Goal: Information Seeking & Learning: Learn about a topic

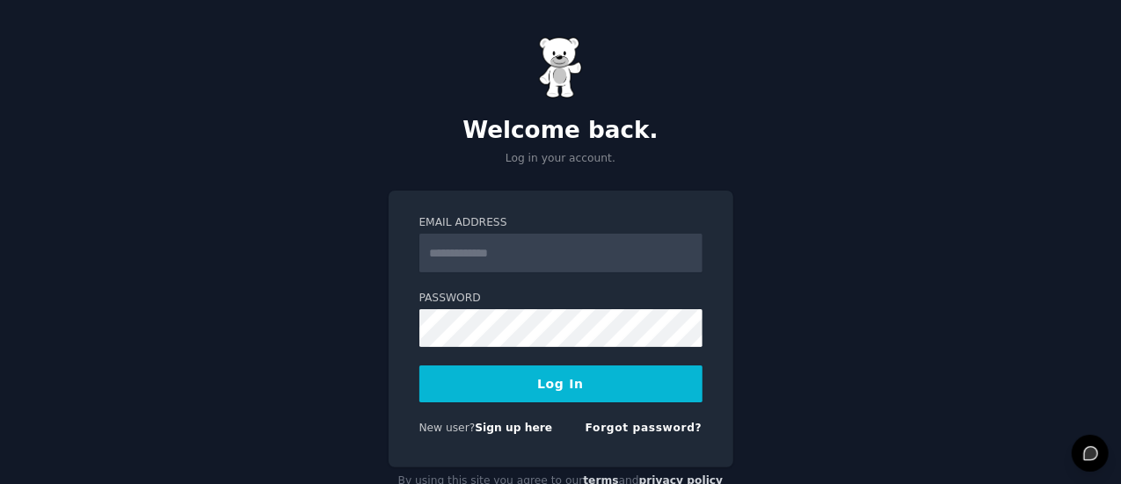
click at [496, 257] on input "Email Address" at bounding box center [560, 253] width 283 height 39
type input "**********"
click at [541, 386] on button "Log In" at bounding box center [560, 384] width 283 height 37
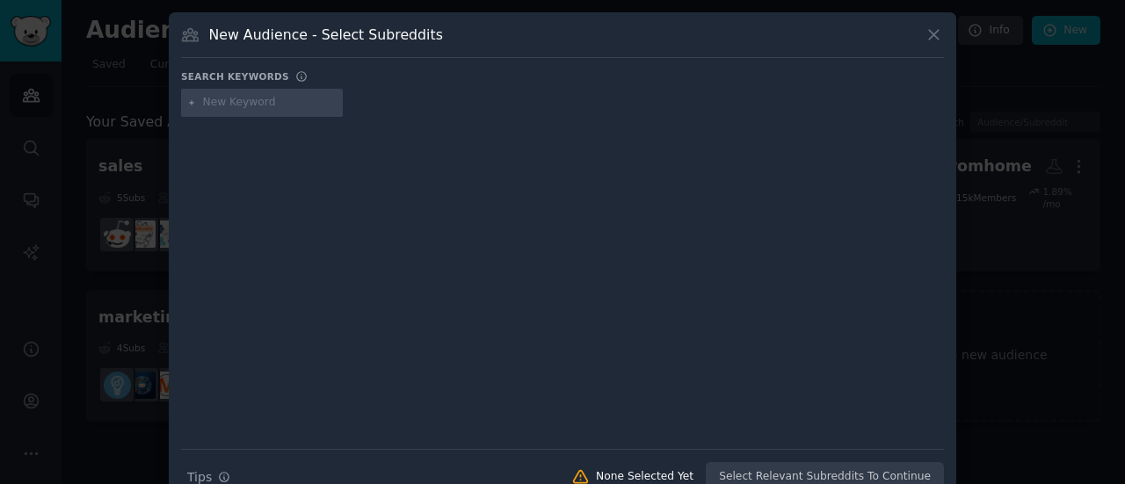
click at [927, 25] on icon at bounding box center [934, 34] width 18 height 18
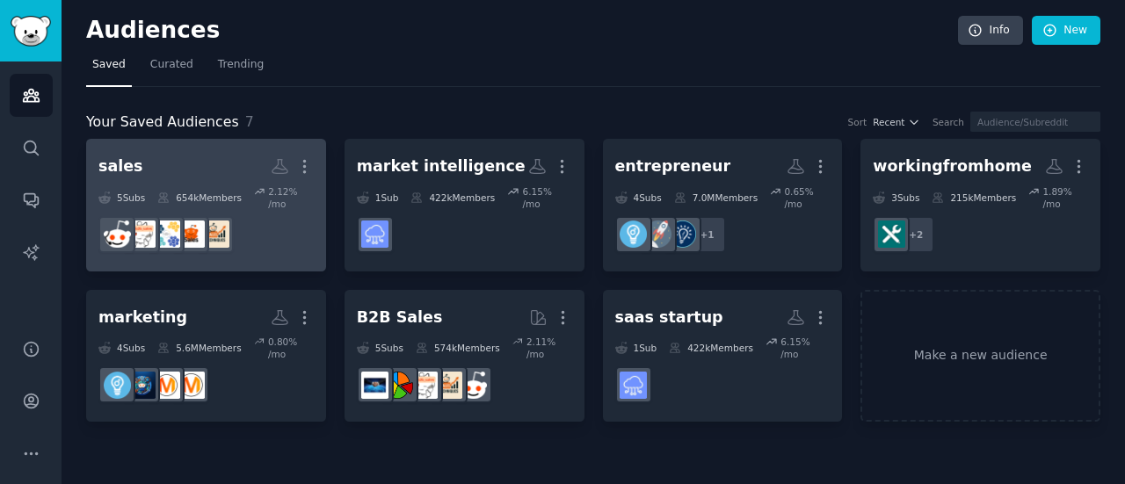
click at [148, 160] on h2 "sales Custom Audience More" at bounding box center [205, 166] width 215 height 31
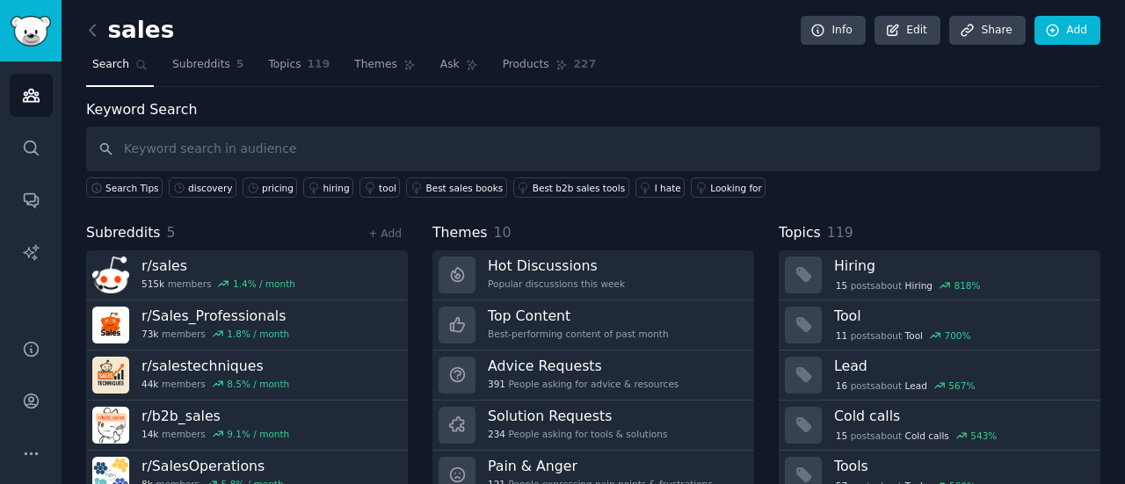
click at [214, 149] on input "text" at bounding box center [593, 149] width 1014 height 45
type input "go to market"
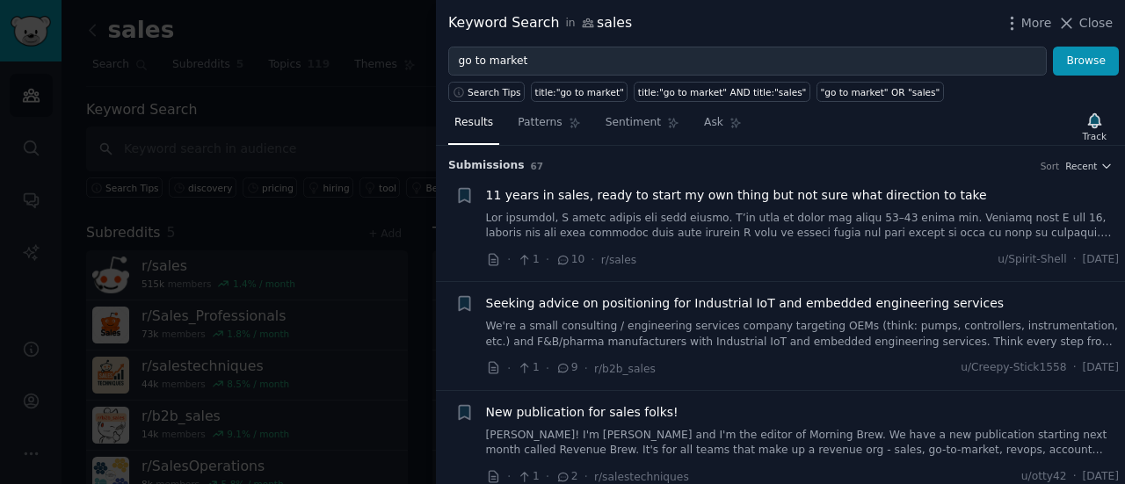
click at [650, 195] on span "11 years in sales, ready to start my own thing but not sure what direction to t…" at bounding box center [736, 195] width 501 height 18
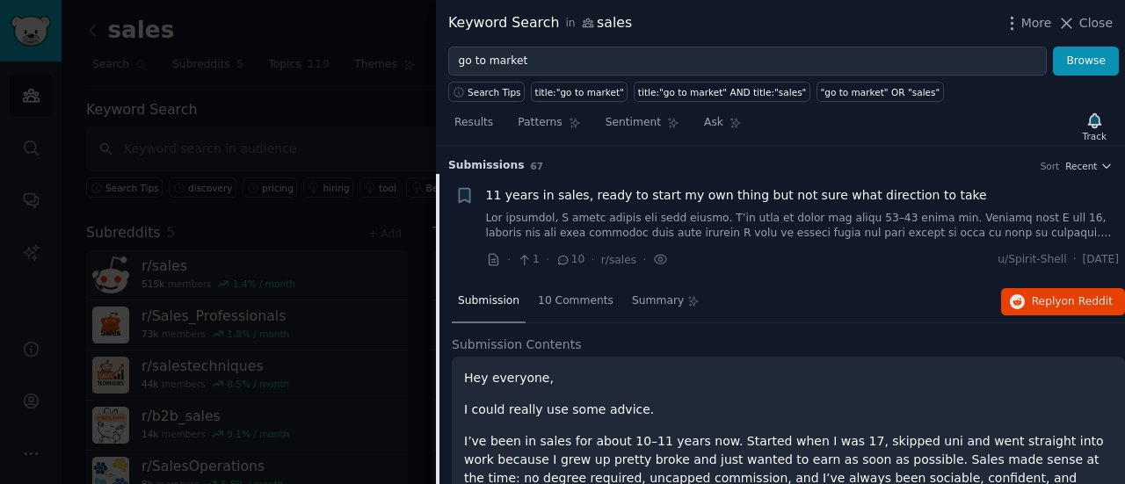
scroll to position [27, 0]
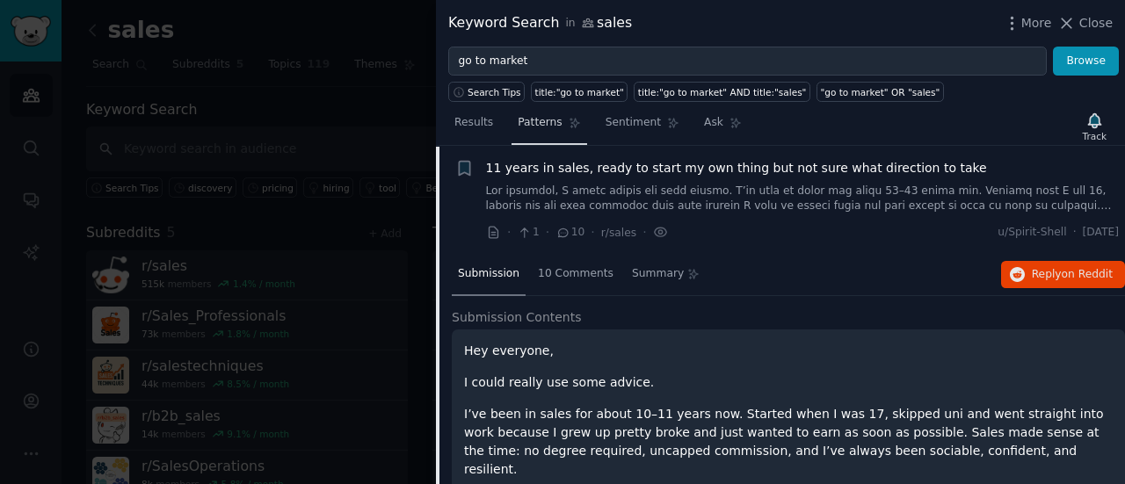
click at [527, 119] on span "Patterns" at bounding box center [540, 123] width 44 height 16
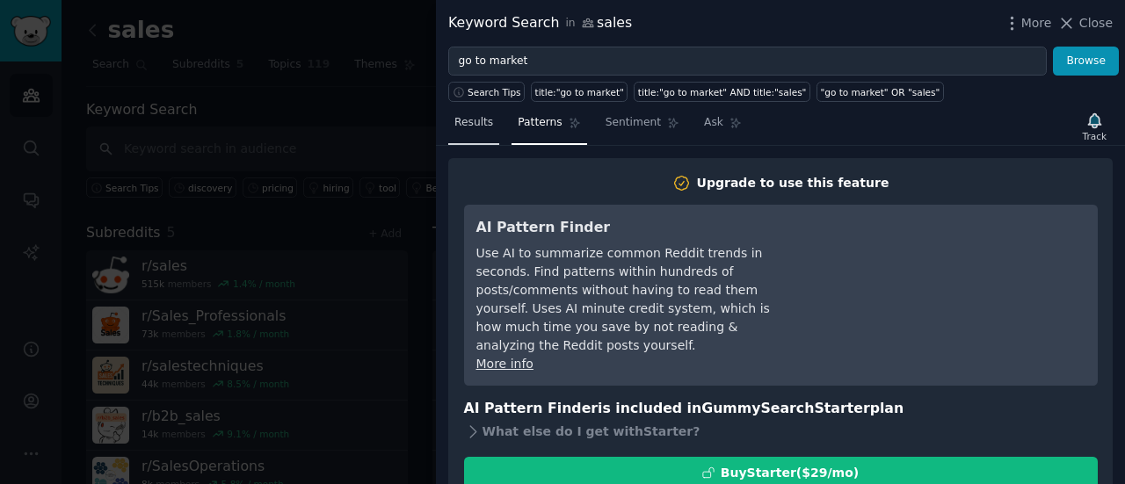
click at [452, 113] on link "Results" at bounding box center [473, 127] width 51 height 36
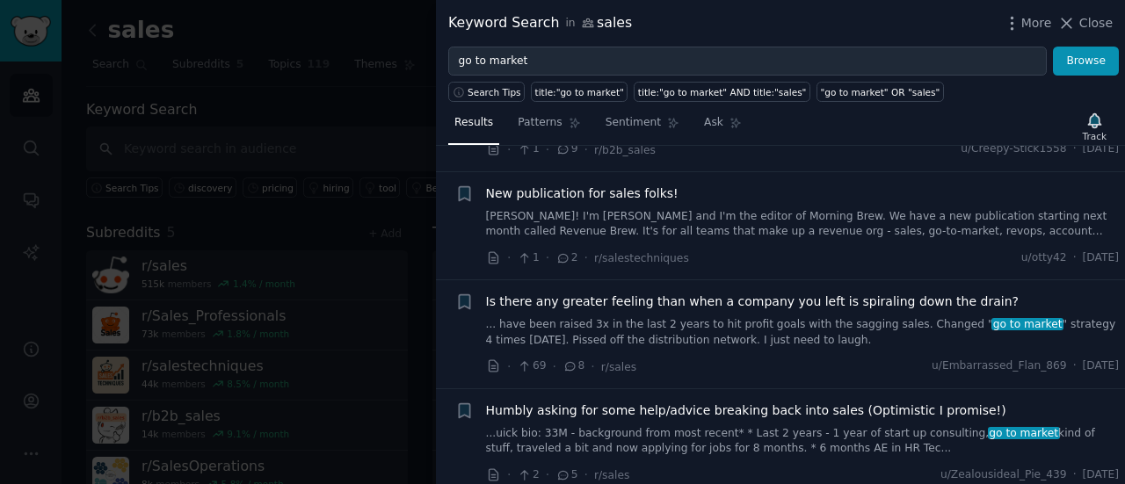
scroll to position [220, 0]
click at [759, 211] on link "Hiya! I'm Josh and I'm the editor of Morning Brew. We have a new publication st…" at bounding box center [803, 223] width 634 height 31
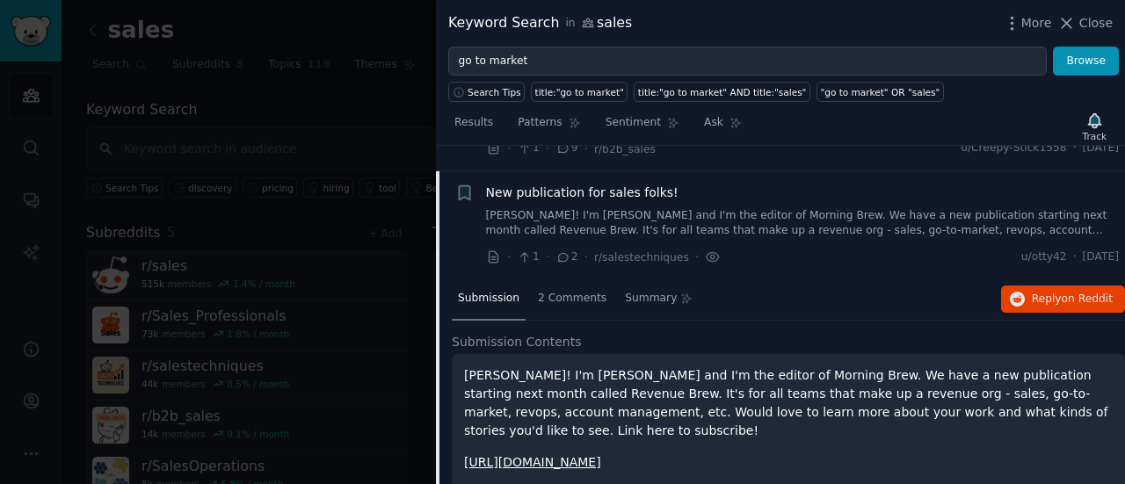
scroll to position [244, 0]
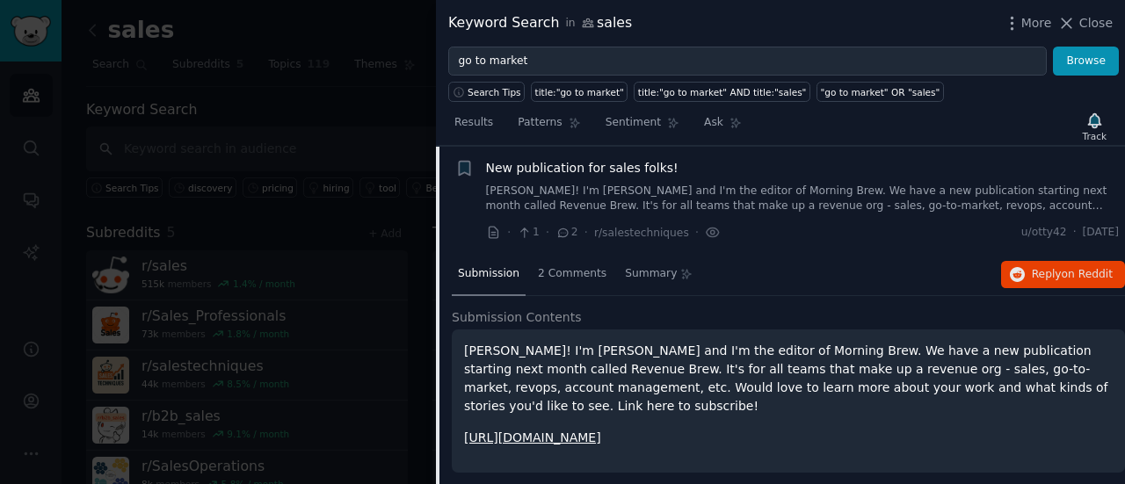
click at [577, 431] on link "https://www.revenuebrew.com/subscribe" at bounding box center [532, 438] width 137 height 14
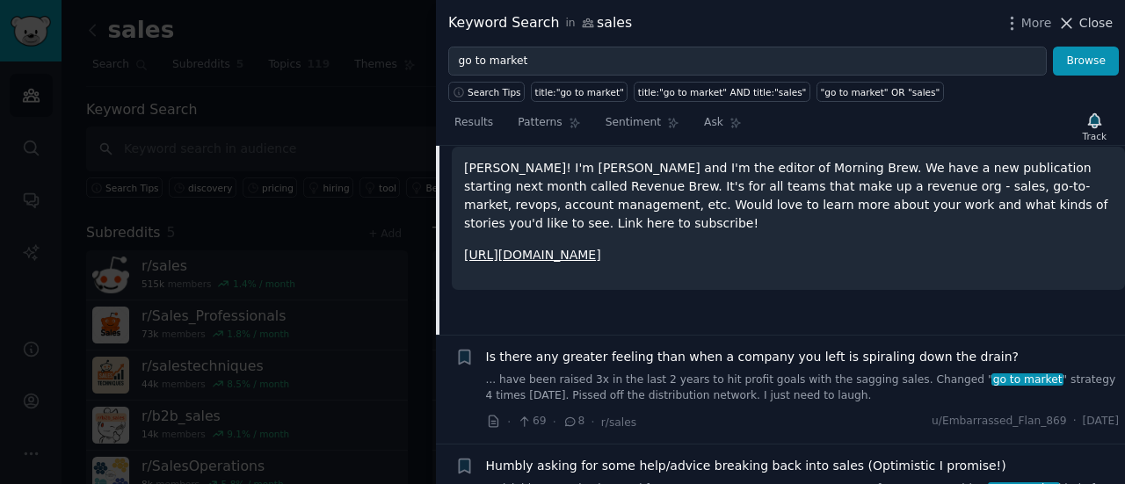
click at [1101, 20] on span "Close" at bounding box center [1095, 23] width 33 height 18
